Goal: Information Seeking & Learning: Learn about a topic

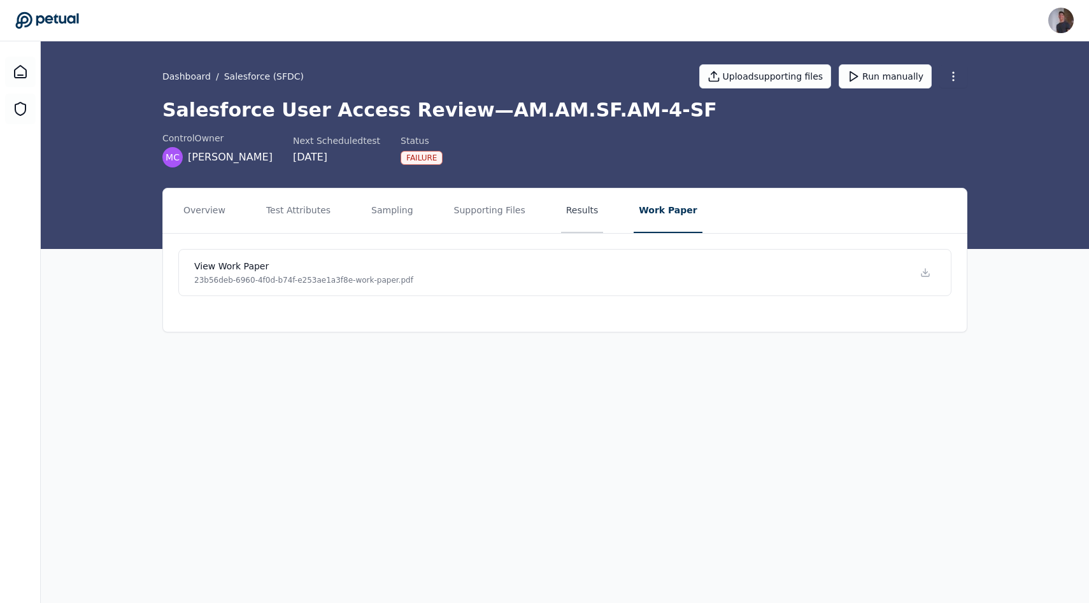
click at [561, 209] on button "Results" at bounding box center [582, 210] width 43 height 45
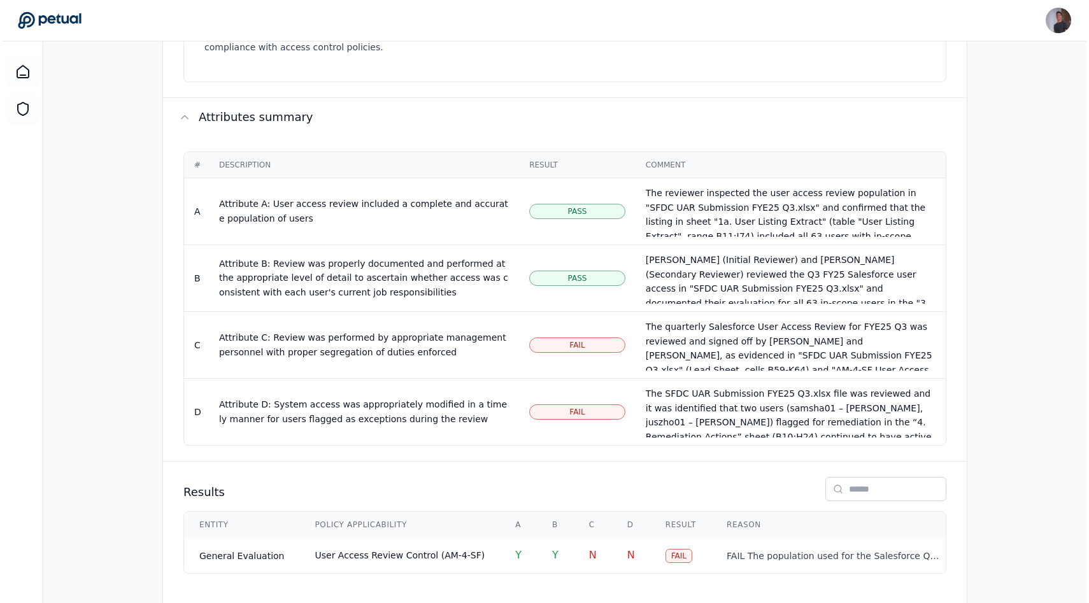
scroll to position [679, 0]
click at [506, 537] on td "Y" at bounding box center [515, 555] width 37 height 36
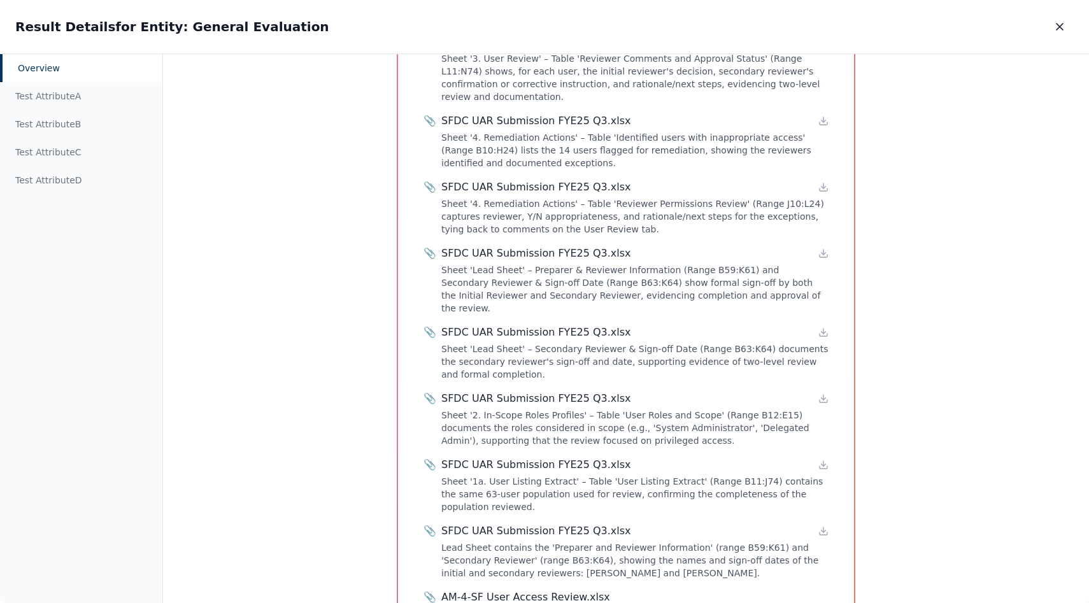
scroll to position [1589, 0]
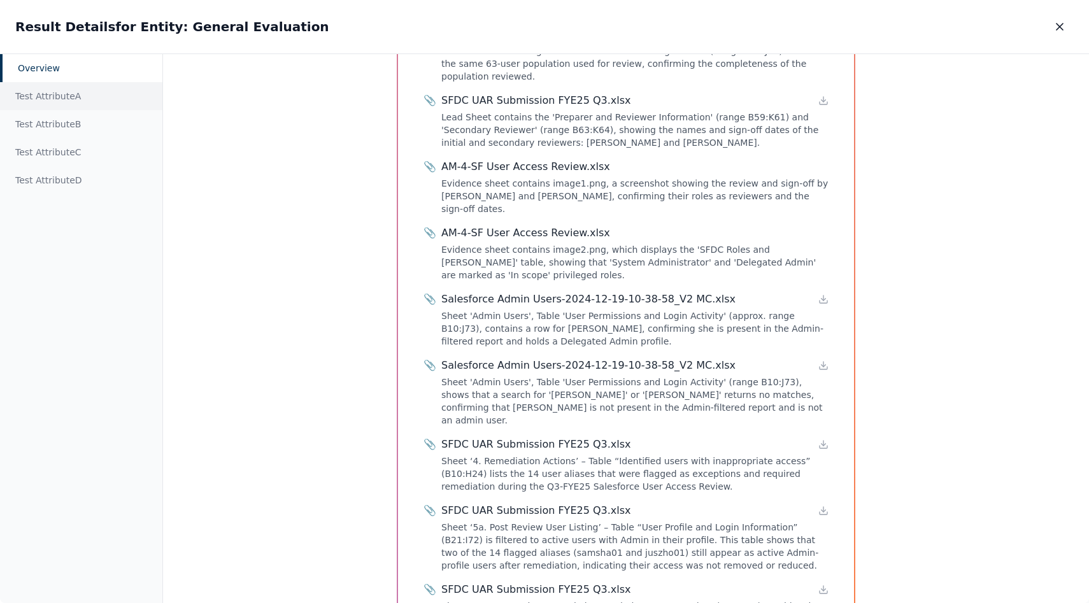
click at [68, 102] on div "Test Attribute A" at bounding box center [81, 96] width 162 height 28
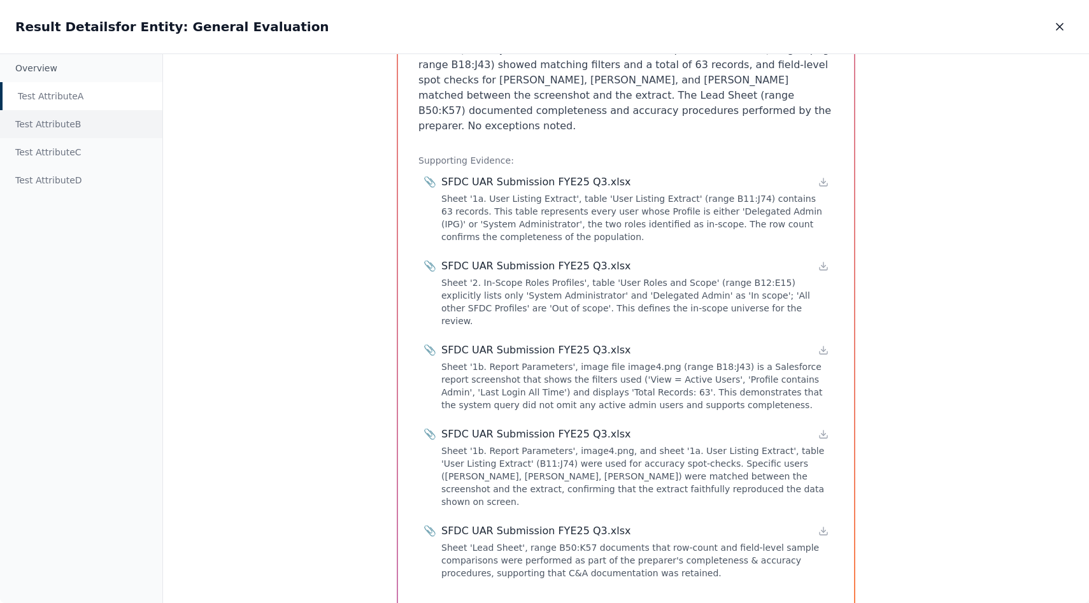
click at [70, 122] on div "Test Attribute B" at bounding box center [81, 124] width 162 height 28
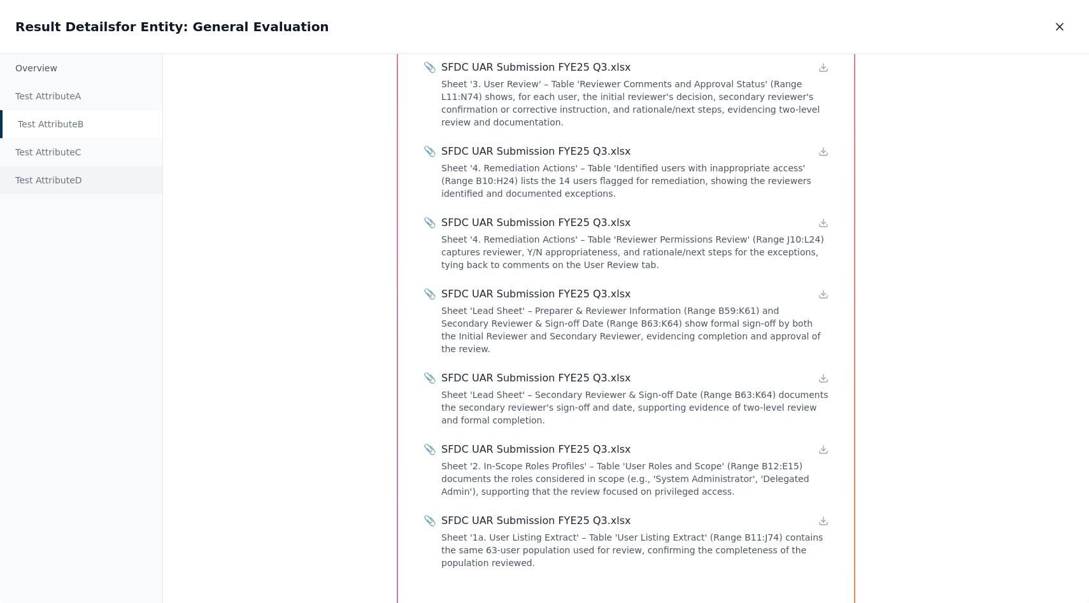
click at [74, 167] on div "Test Attribute D" at bounding box center [81, 180] width 162 height 28
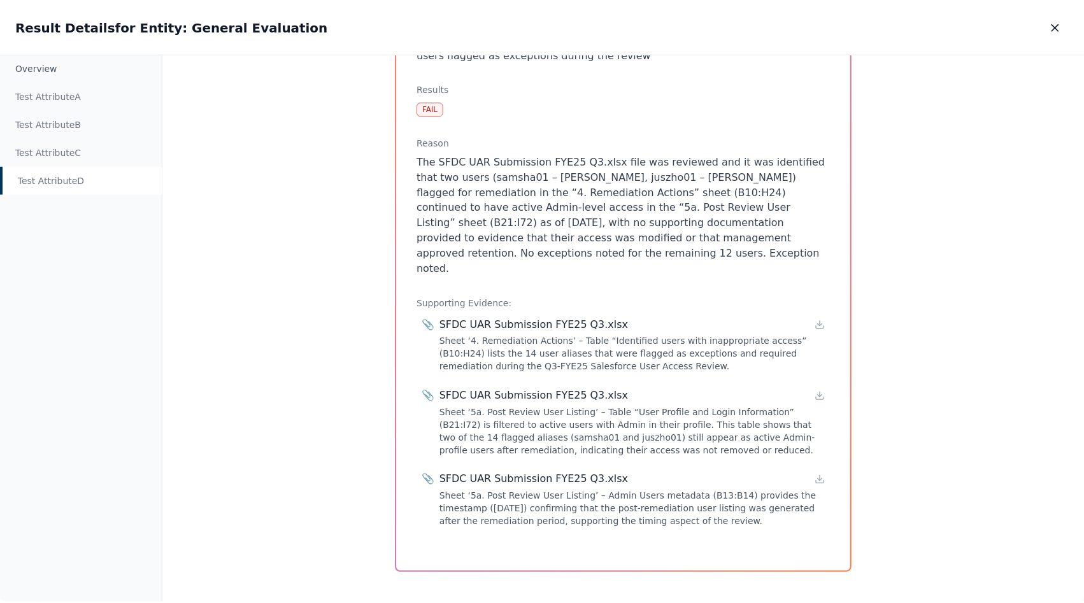
scroll to position [156, 0]
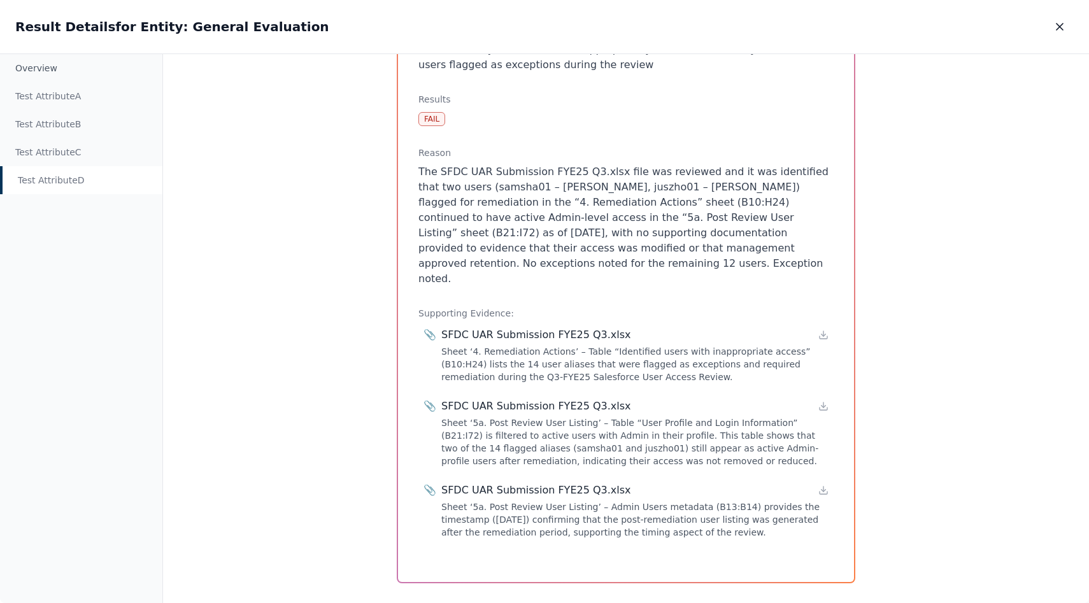
click at [69, 191] on div "Test Attribute D" at bounding box center [81, 180] width 162 height 28
click at [1060, 26] on icon "button" at bounding box center [1059, 27] width 6 height 6
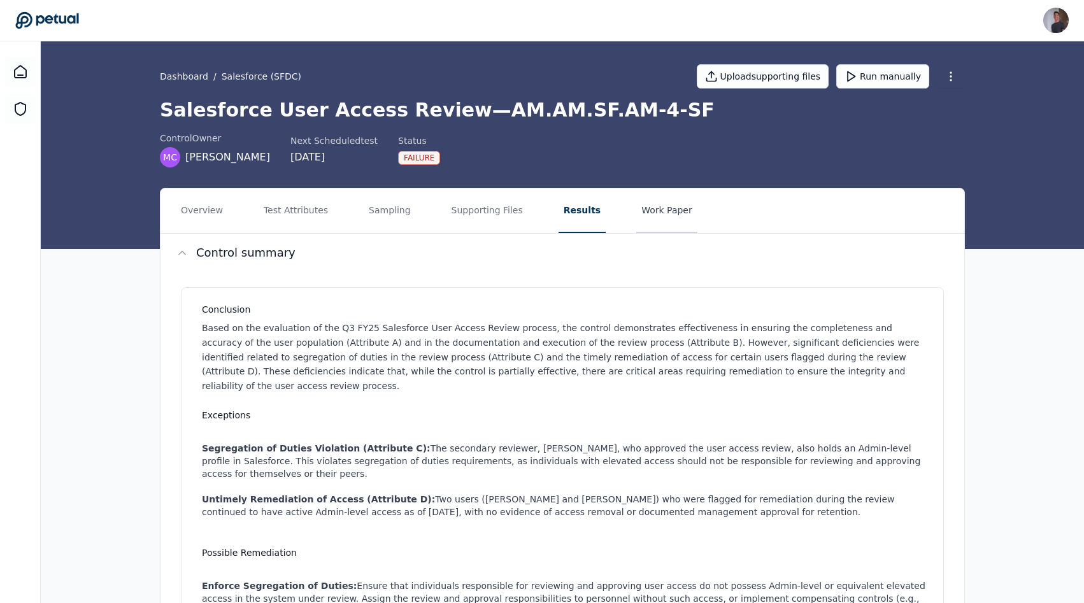
click at [660, 211] on button "Work Paper" at bounding box center [666, 210] width 61 height 45
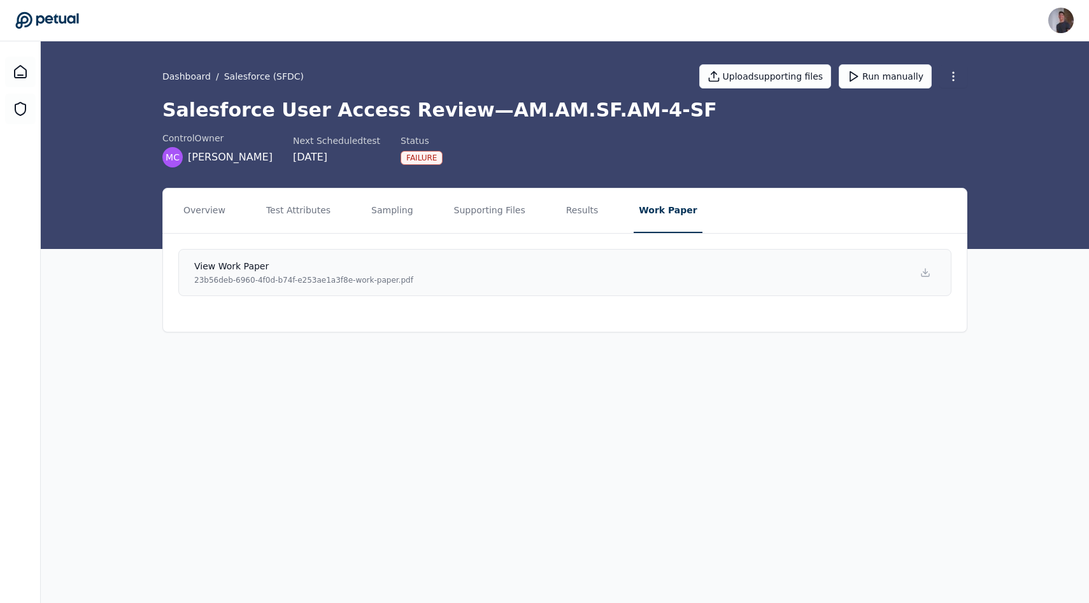
click at [658, 284] on link "View work paper 23b56deb-6960-4f0d-b74f-e253ae1a3f8e-work-paper.pdf" at bounding box center [564, 272] width 773 height 47
click at [550, 217] on nav "Overview Test Attributes Sampling Supporting Files Results Work Paper" at bounding box center [565, 210] width 804 height 45
click at [561, 217] on button "Results" at bounding box center [582, 210] width 43 height 45
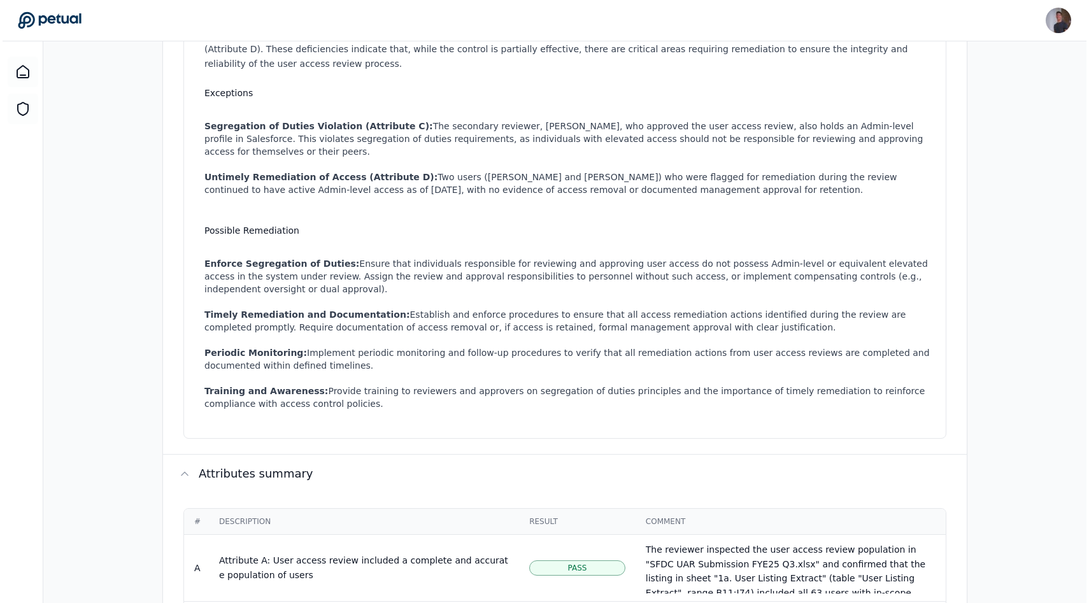
scroll to position [679, 0]
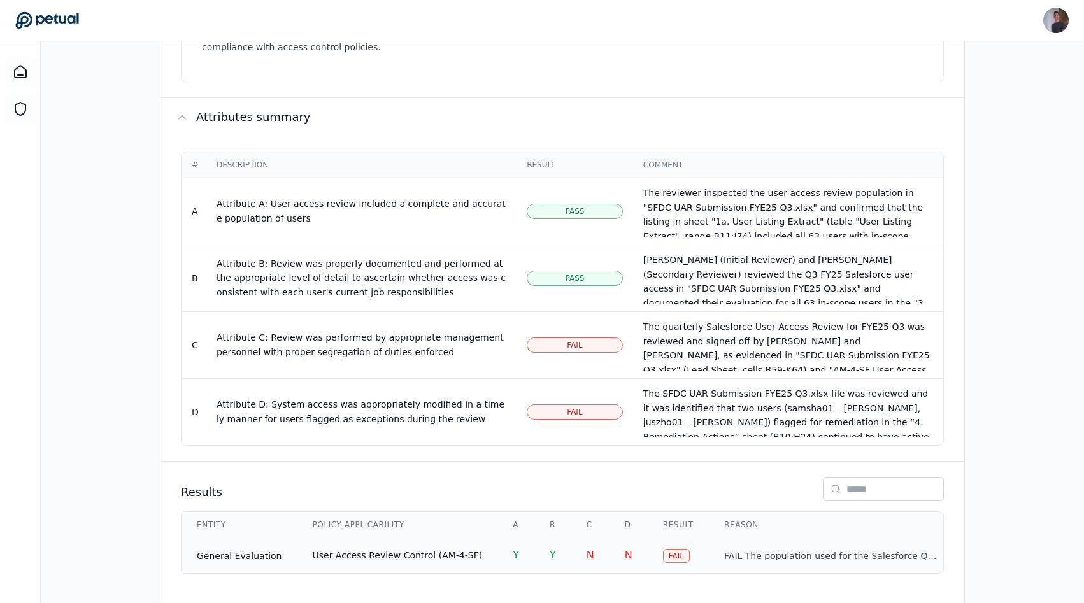
click at [534, 537] on td "Y" at bounding box center [552, 555] width 37 height 36
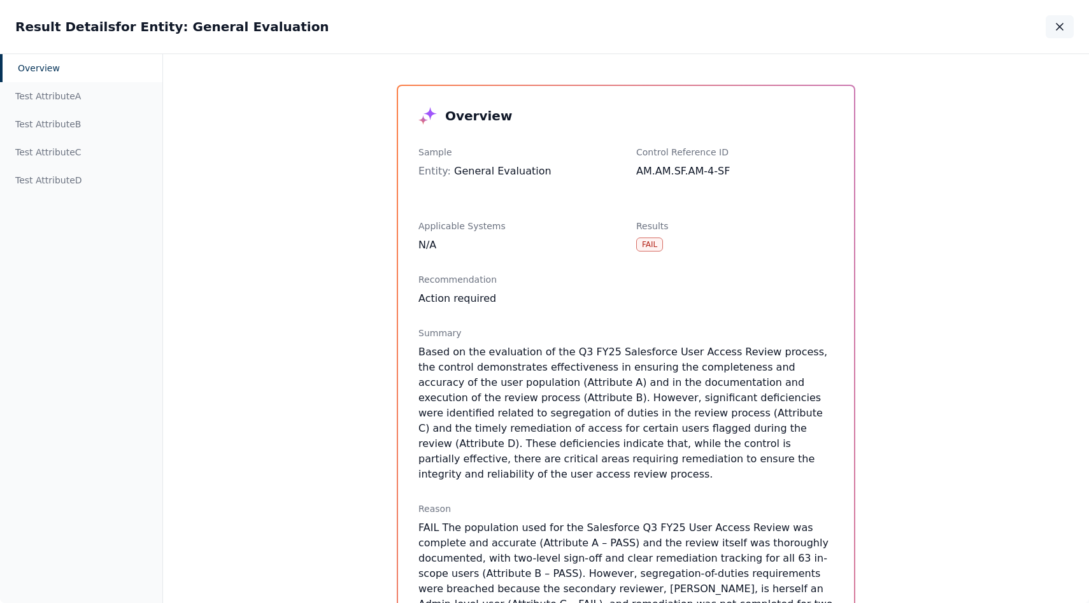
click at [1060, 36] on button "button" at bounding box center [1060, 26] width 28 height 23
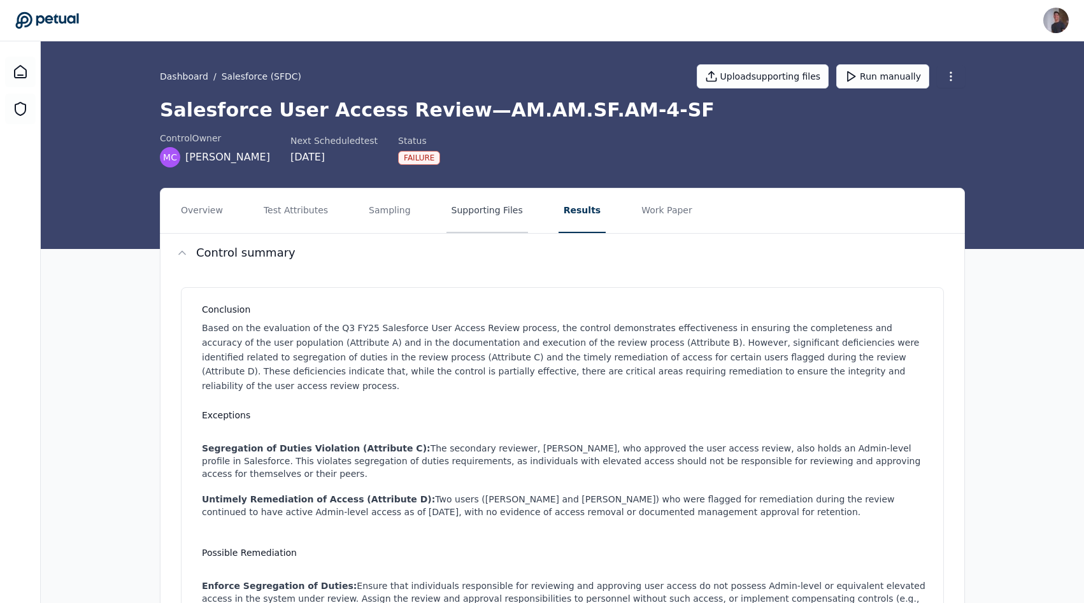
click at [475, 215] on button "Supporting Files" at bounding box center [487, 210] width 82 height 45
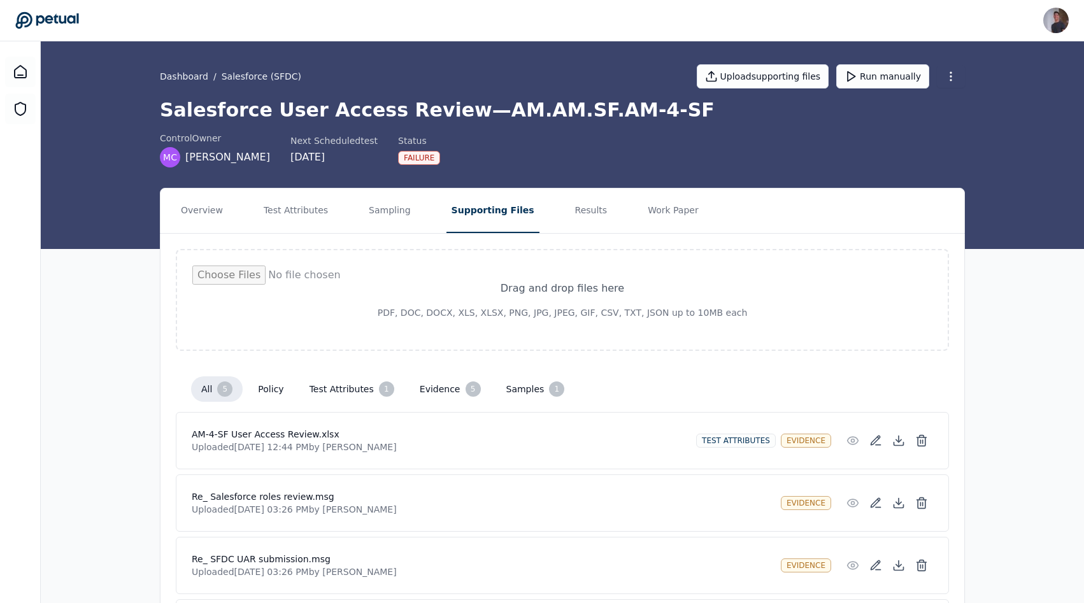
scroll to position [173, 0]
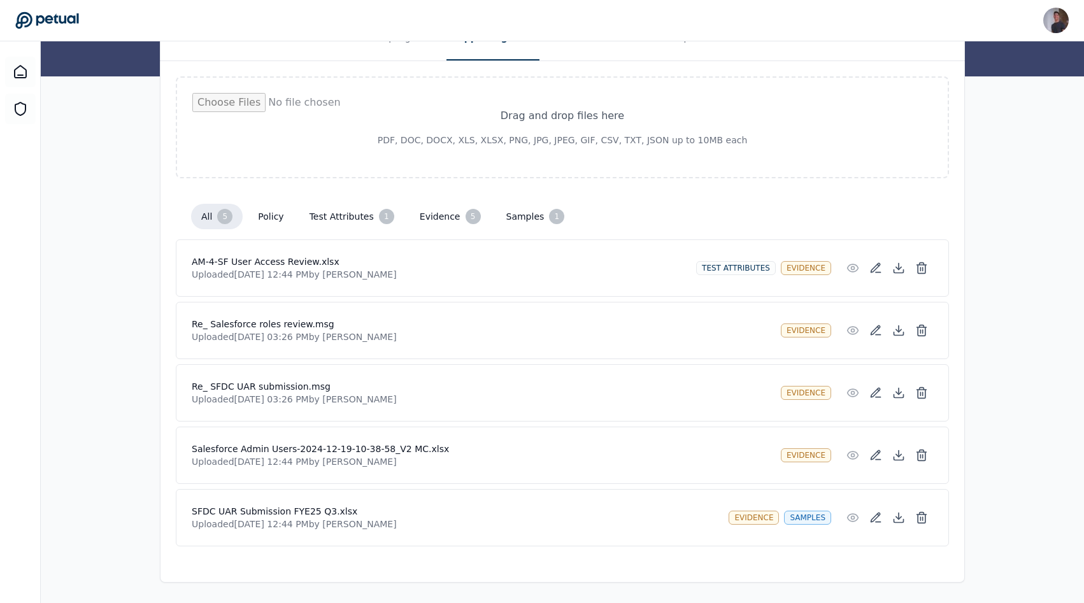
click at [466, 211] on div "5" at bounding box center [473, 216] width 15 height 15
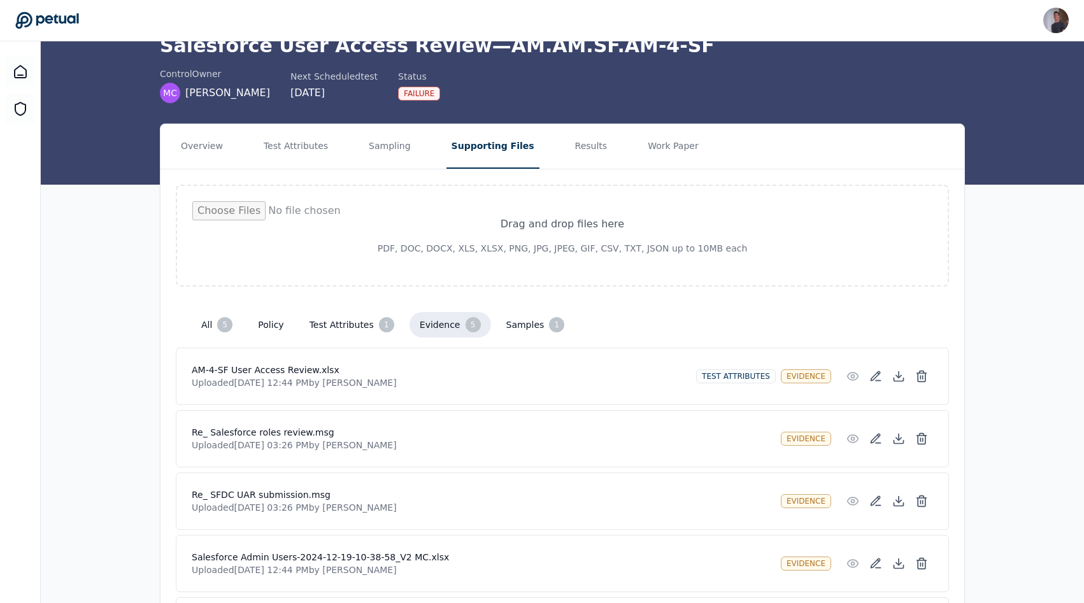
scroll to position [23, 0]
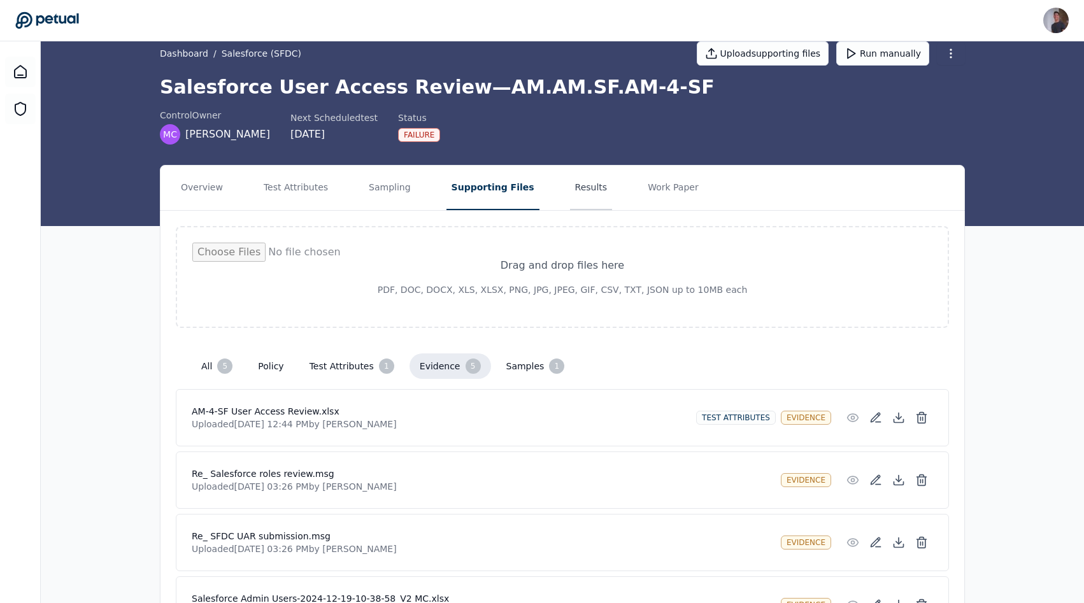
click at [570, 167] on button "Results" at bounding box center [591, 188] width 43 height 45
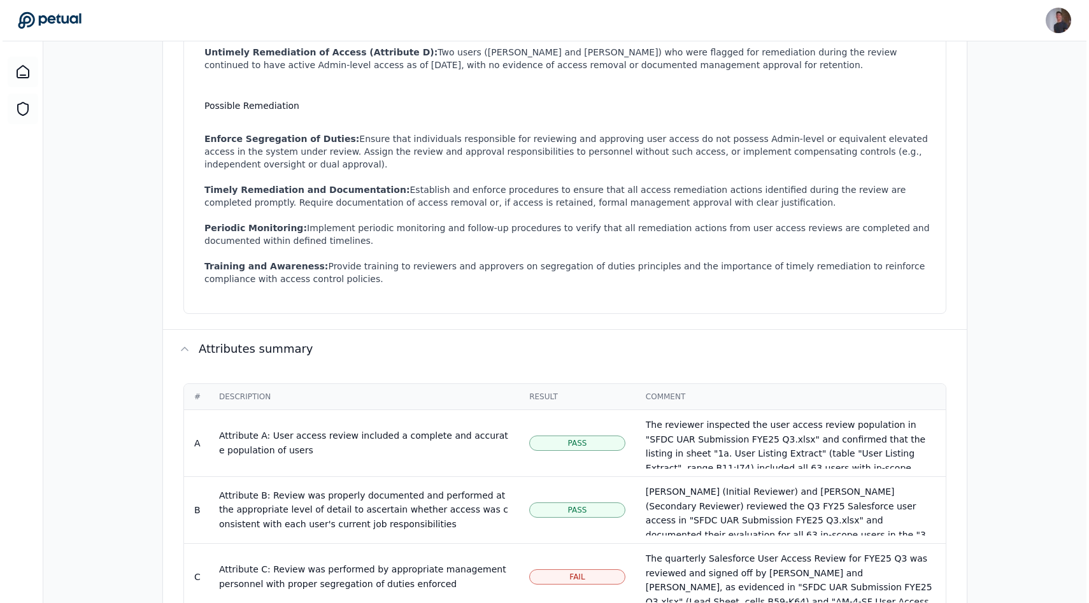
scroll to position [679, 0]
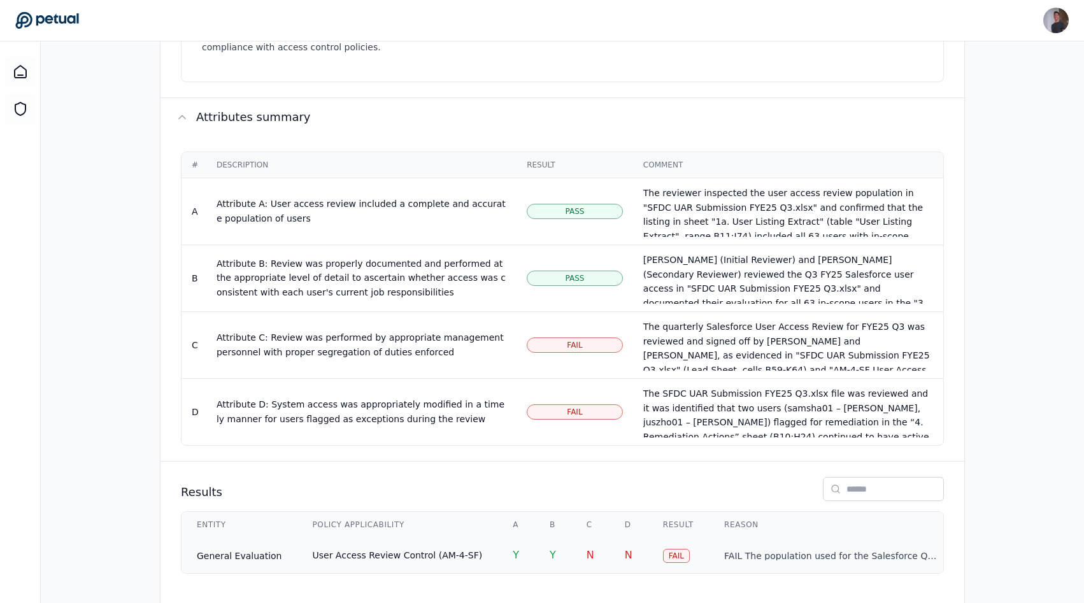
click at [497, 537] on td "Y" at bounding box center [515, 555] width 37 height 36
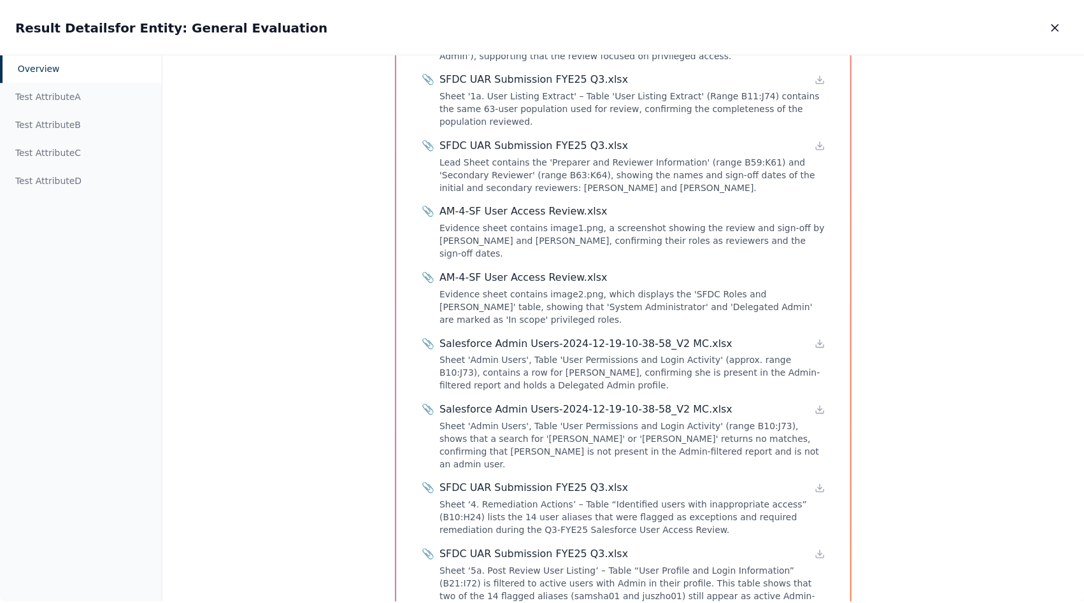
scroll to position [1589, 0]
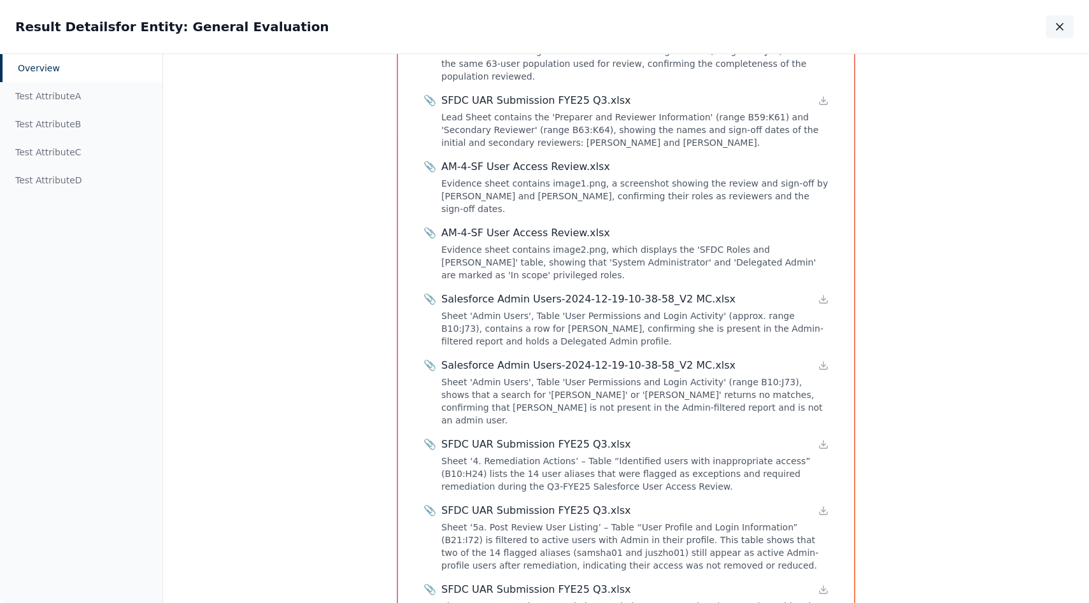
click at [1067, 17] on button "button" at bounding box center [1060, 26] width 28 height 23
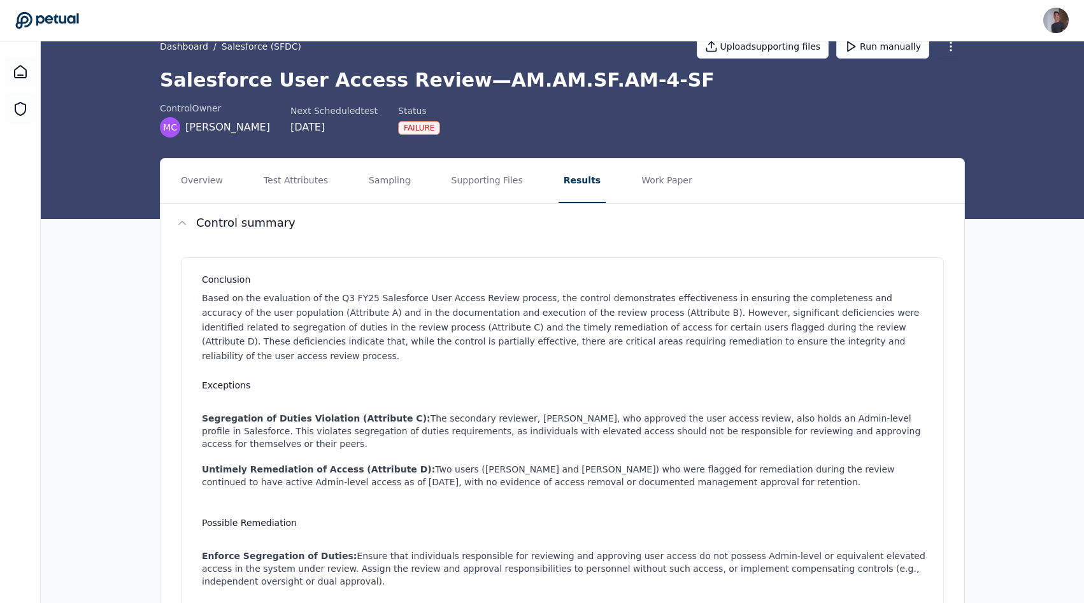
scroll to position [25, 0]
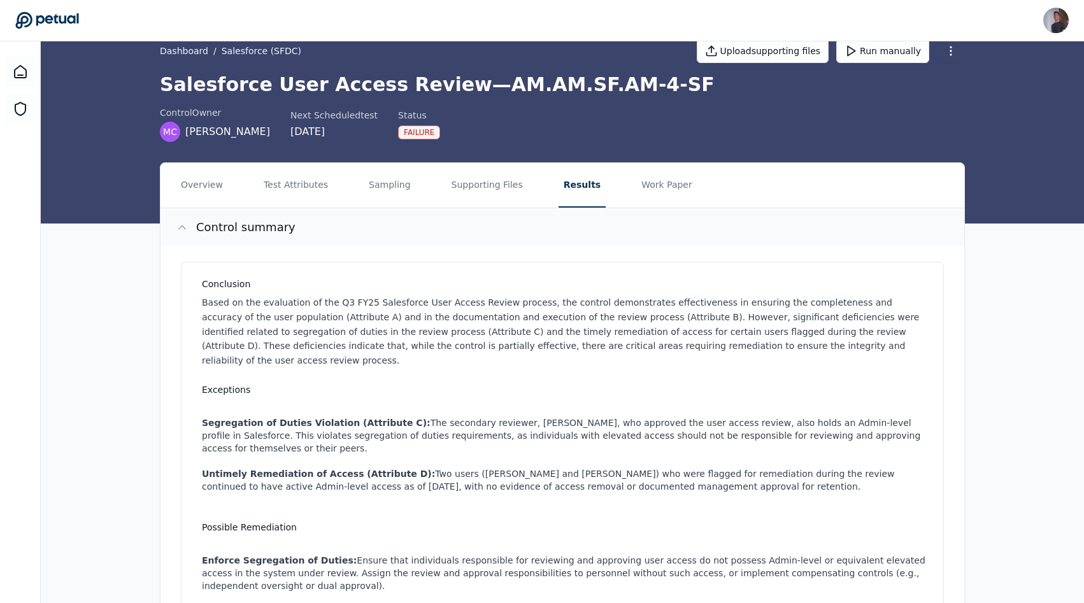
click at [536, 209] on button "Control summary" at bounding box center [562, 227] width 804 height 38
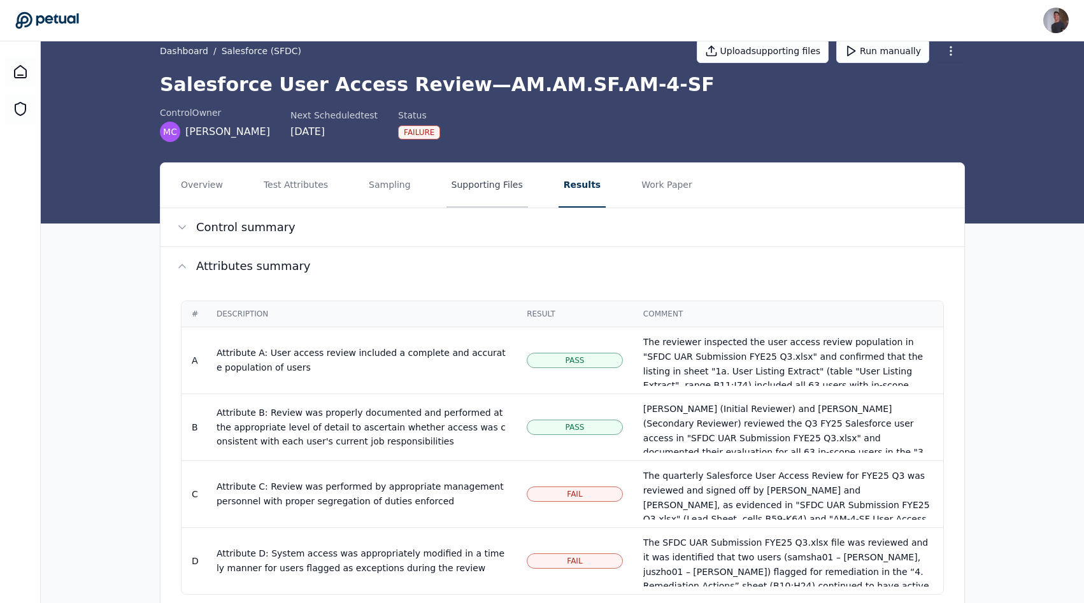
click at [514, 191] on button "Supporting Files" at bounding box center [487, 185] width 82 height 45
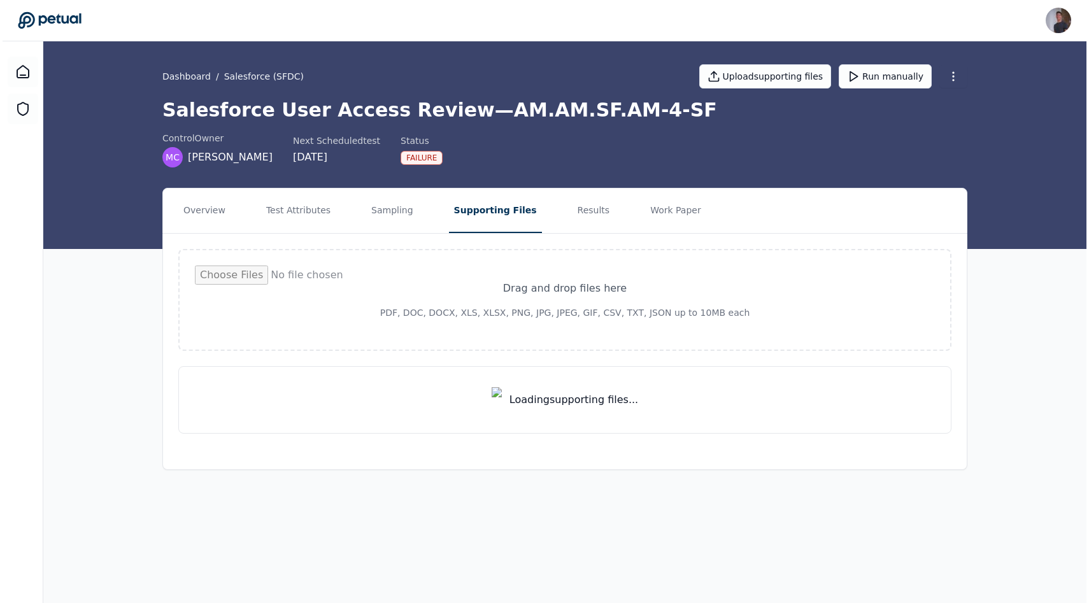
scroll to position [0, 0]
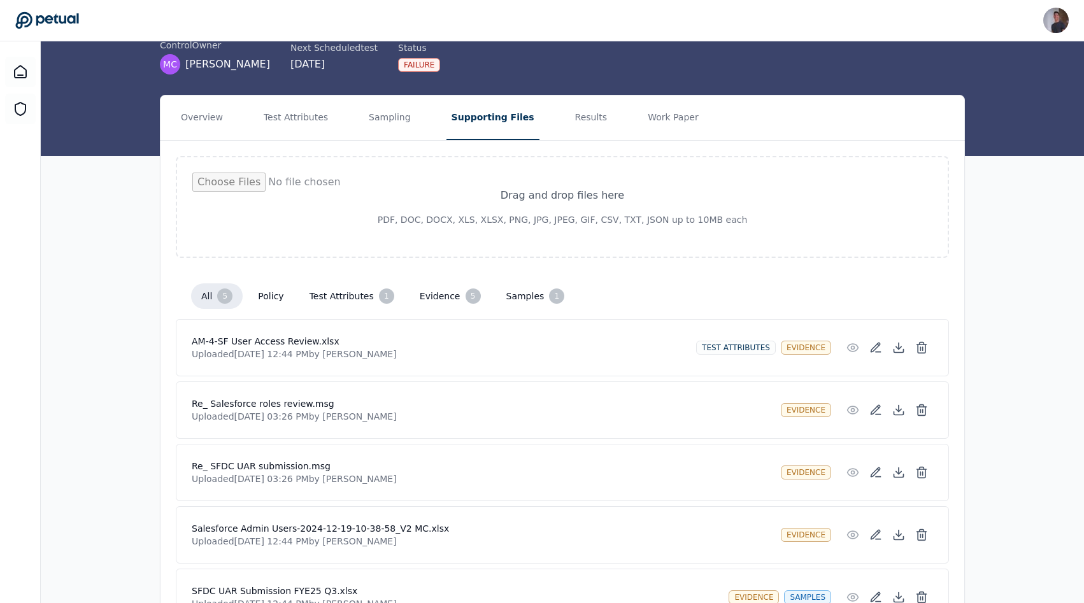
scroll to position [173, 0]
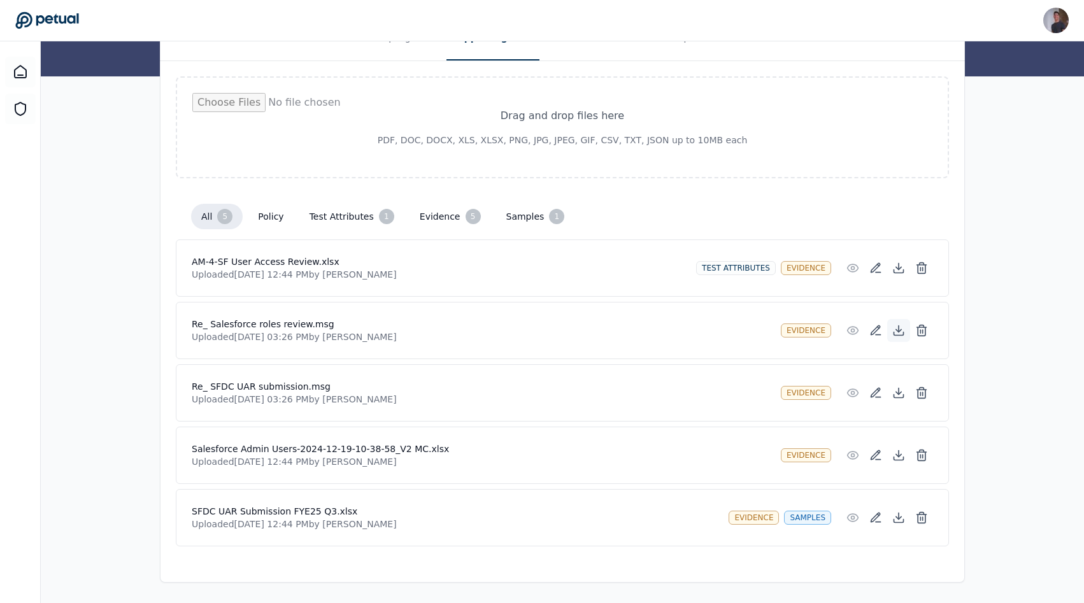
click at [900, 329] on icon at bounding box center [898, 330] width 5 height 3
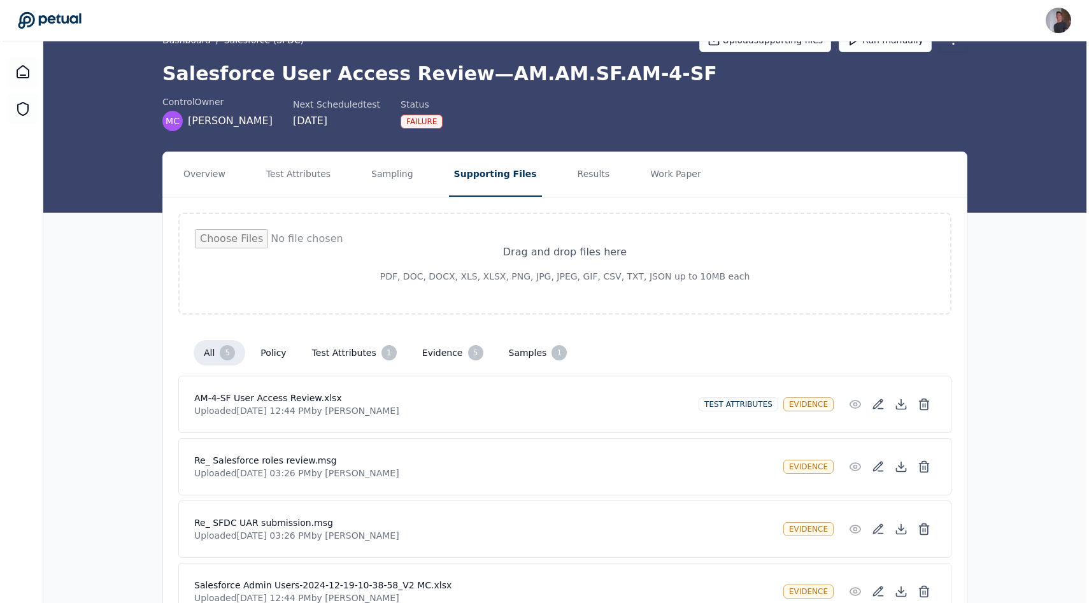
scroll to position [0, 0]
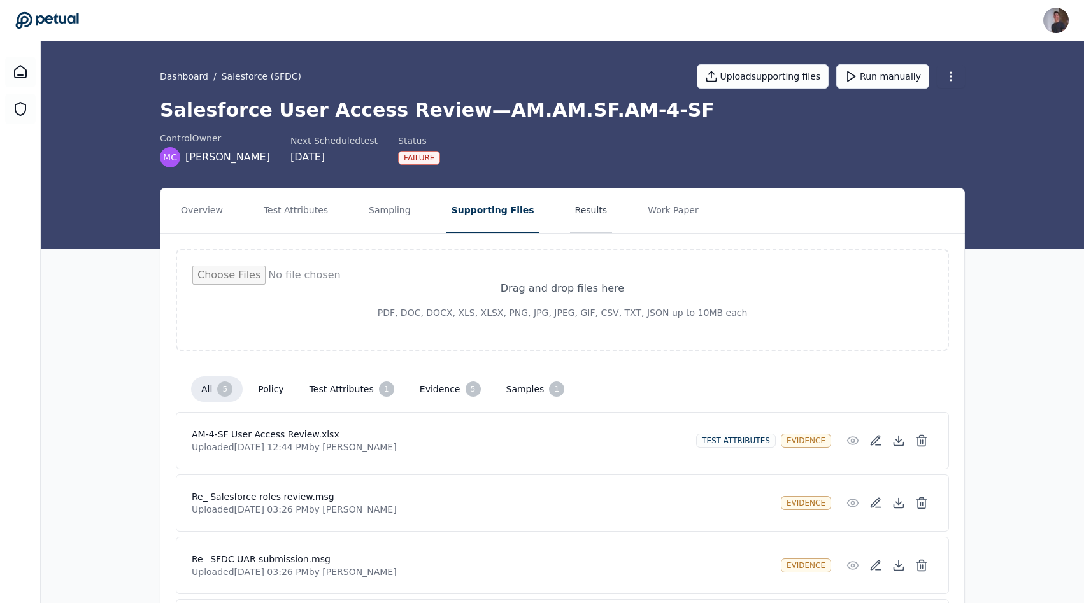
click at [572, 208] on button "Results" at bounding box center [591, 210] width 43 height 45
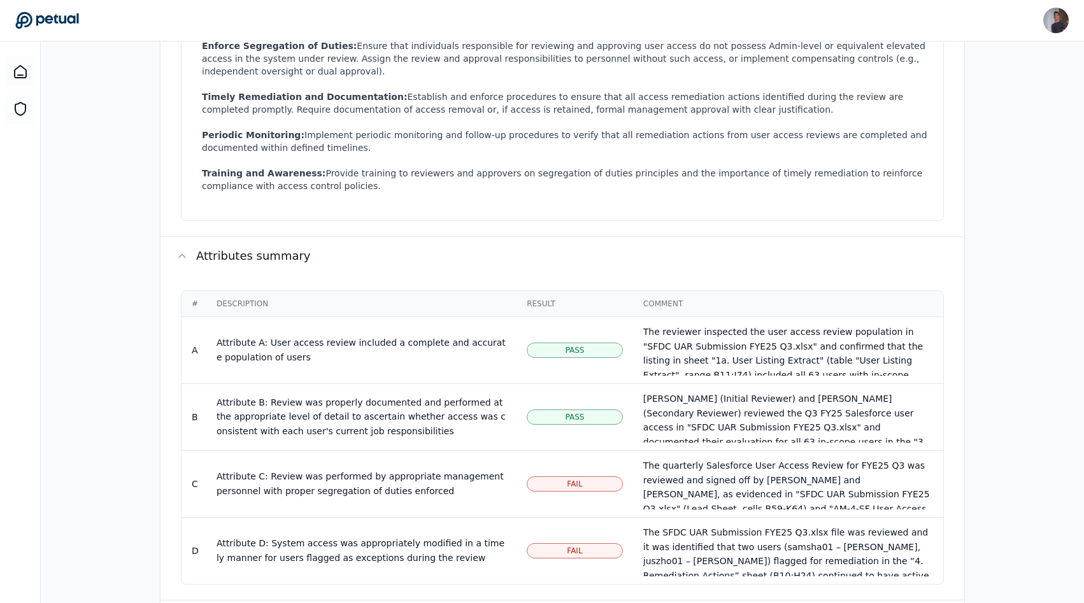
scroll to position [679, 0]
